Goal: Find specific page/section: Find specific page/section

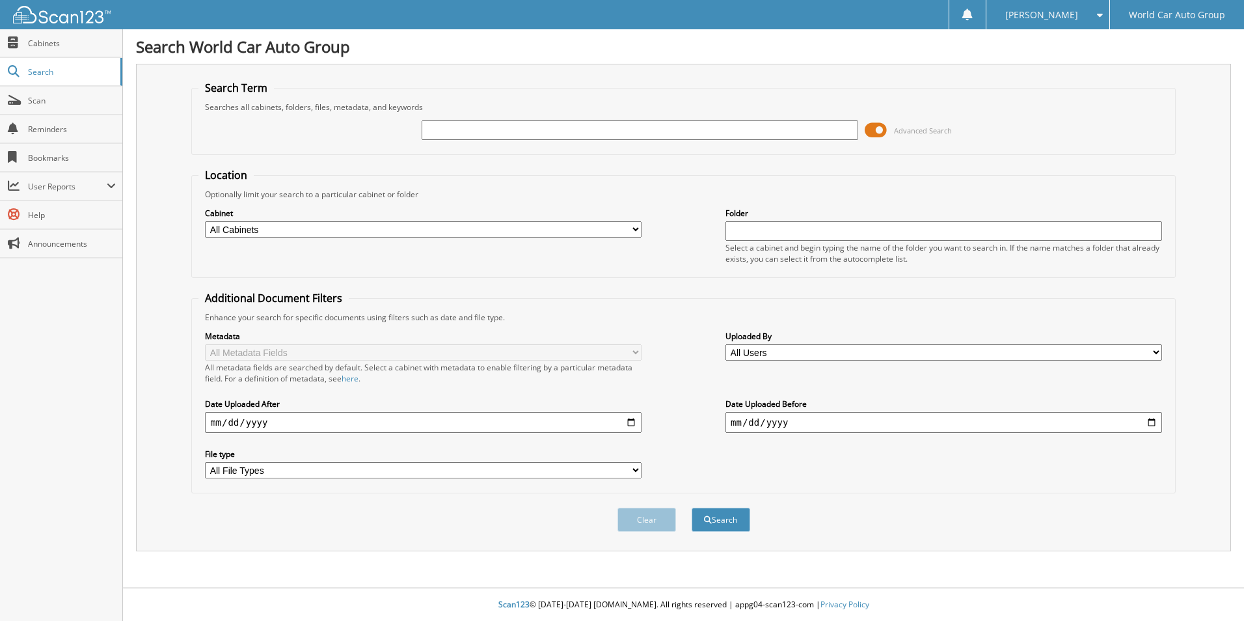
click at [471, 128] on input "text" at bounding box center [639, 130] width 436 height 20
type input "CHRISTIAN EMILIO LOZANO"
click at [717, 524] on button "Search" at bounding box center [720, 519] width 59 height 24
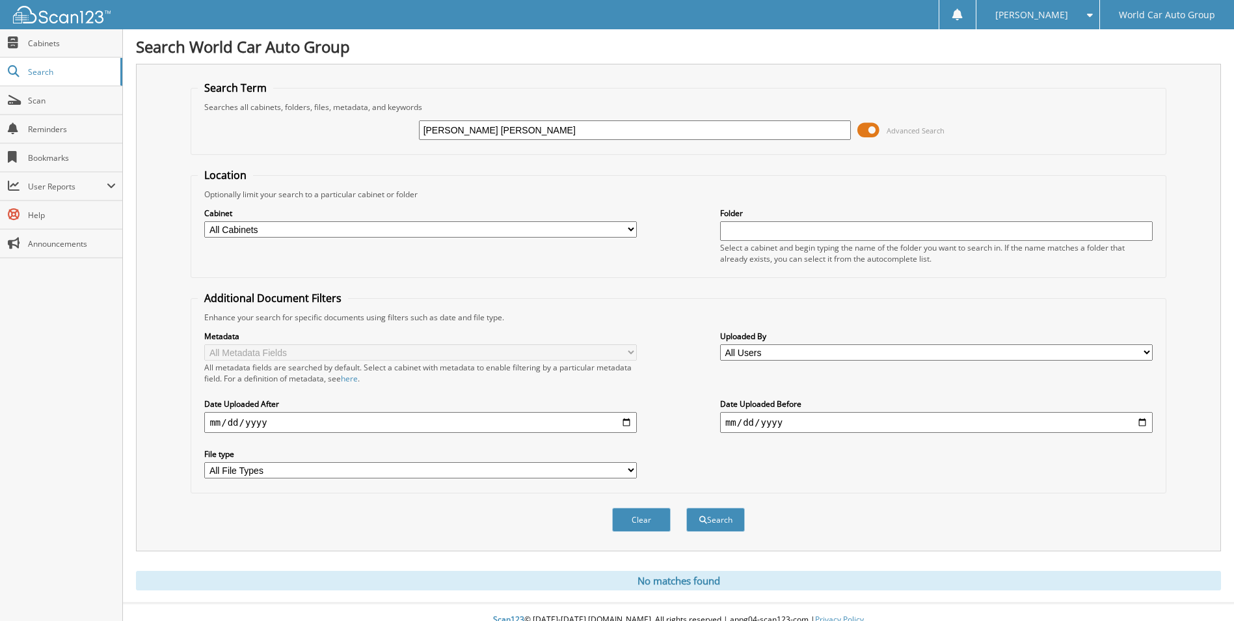
drag, startPoint x: 550, startPoint y: 131, endPoint x: 378, endPoint y: 127, distance: 171.8
click at [378, 127] on div "CHRISTIAN EMILIO LOZANO Advanced Search" at bounding box center [678, 130] width 961 height 35
type input "0013564"
click at [686, 507] on button "Search" at bounding box center [715, 519] width 59 height 24
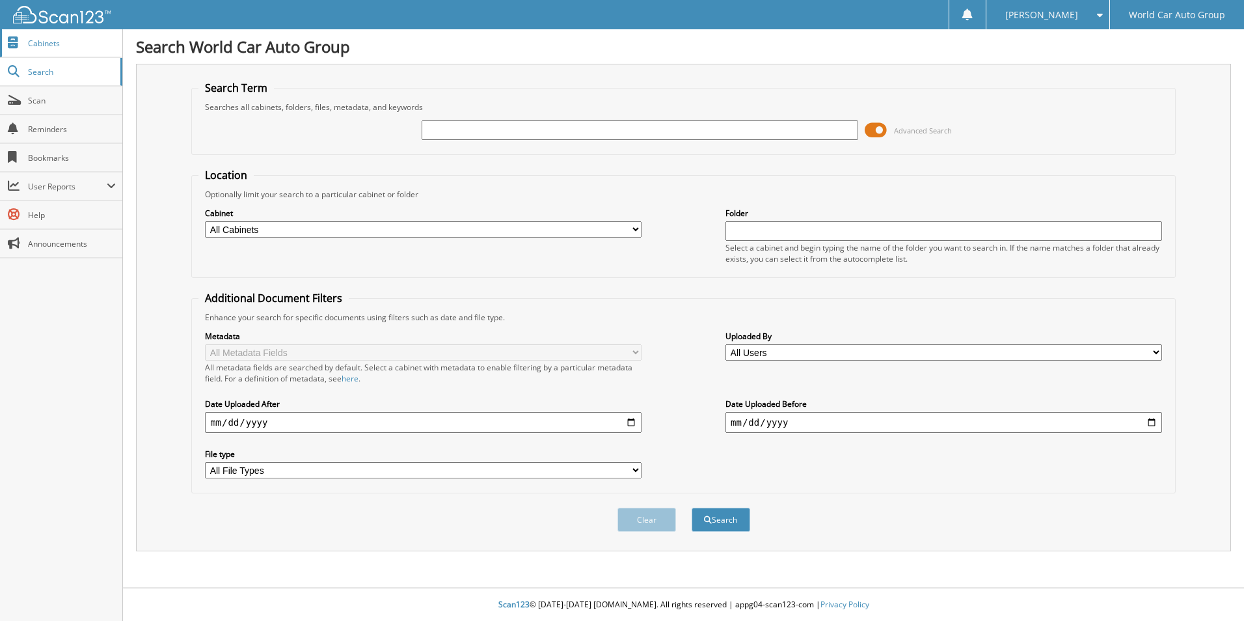
click at [56, 41] on span "Cabinets" at bounding box center [72, 43] width 88 height 11
click at [59, 188] on span "User Reports" at bounding box center [67, 186] width 79 height 11
click at [52, 210] on span "My Recent Activity" at bounding box center [68, 215] width 96 height 12
